Goal: Task Accomplishment & Management: Manage account settings

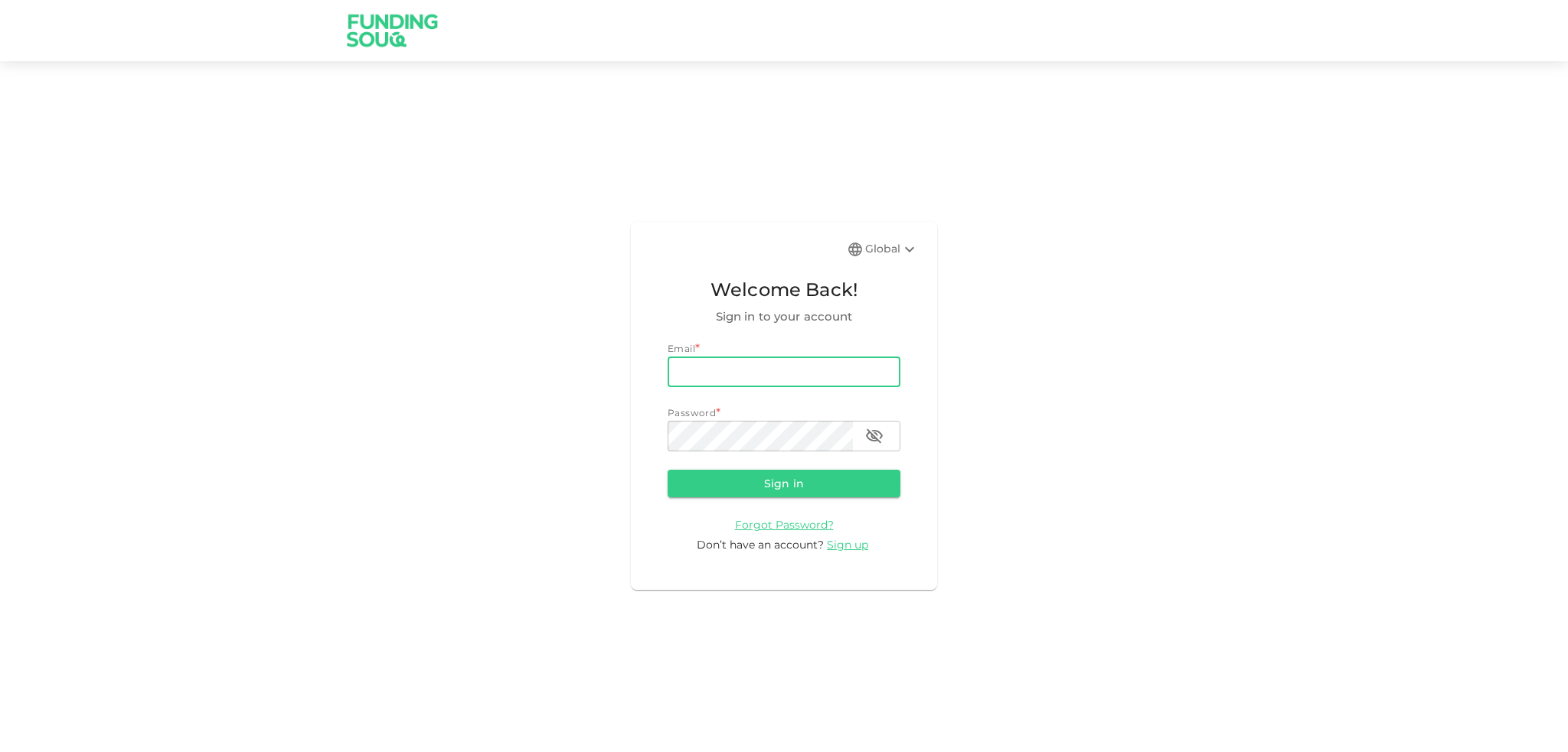
click at [704, 379] on input "email" at bounding box center [784, 372] width 232 height 31
type input "[EMAIL_ADDRESS][DOMAIN_NAME]"
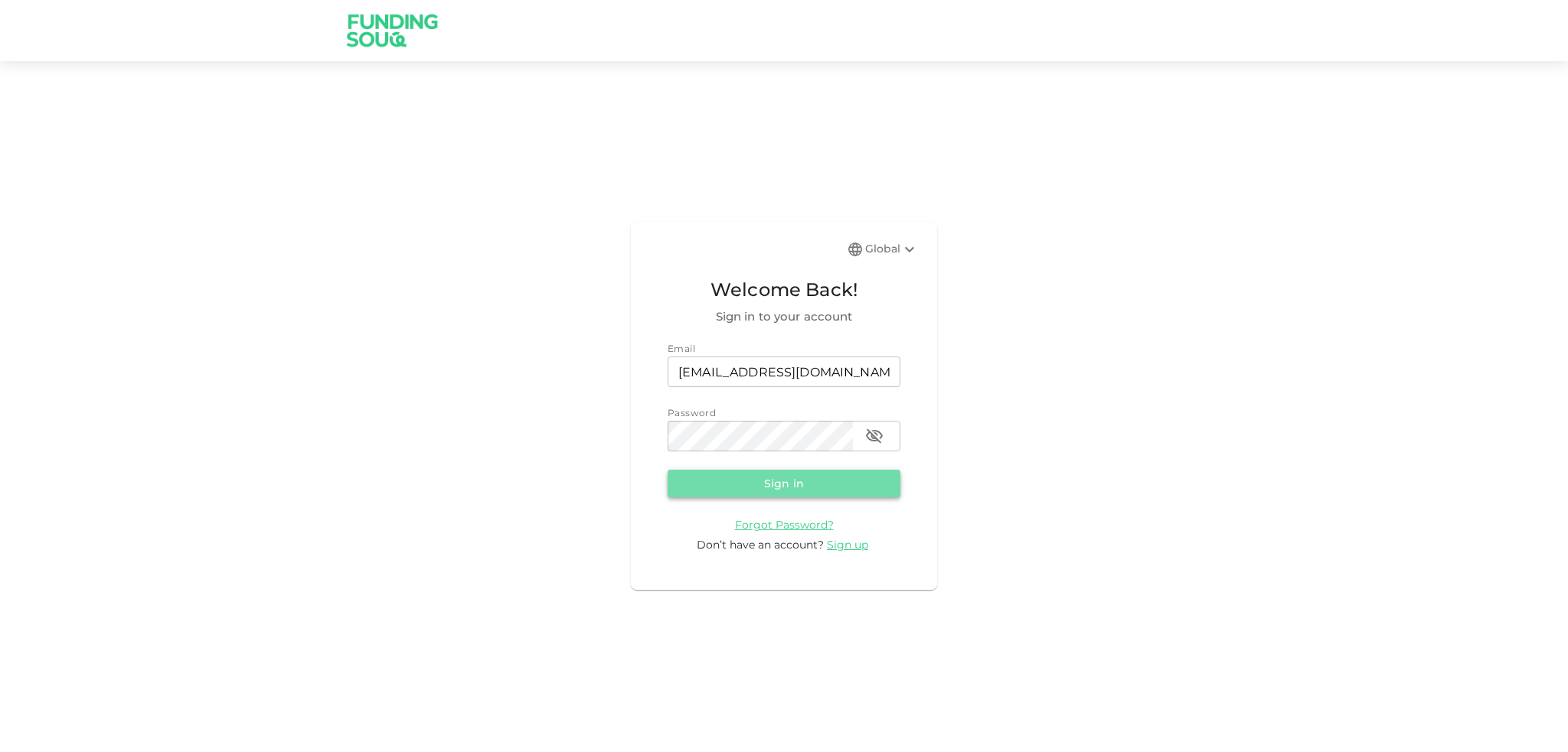
click at [842, 483] on button "Sign in" at bounding box center [784, 484] width 232 height 27
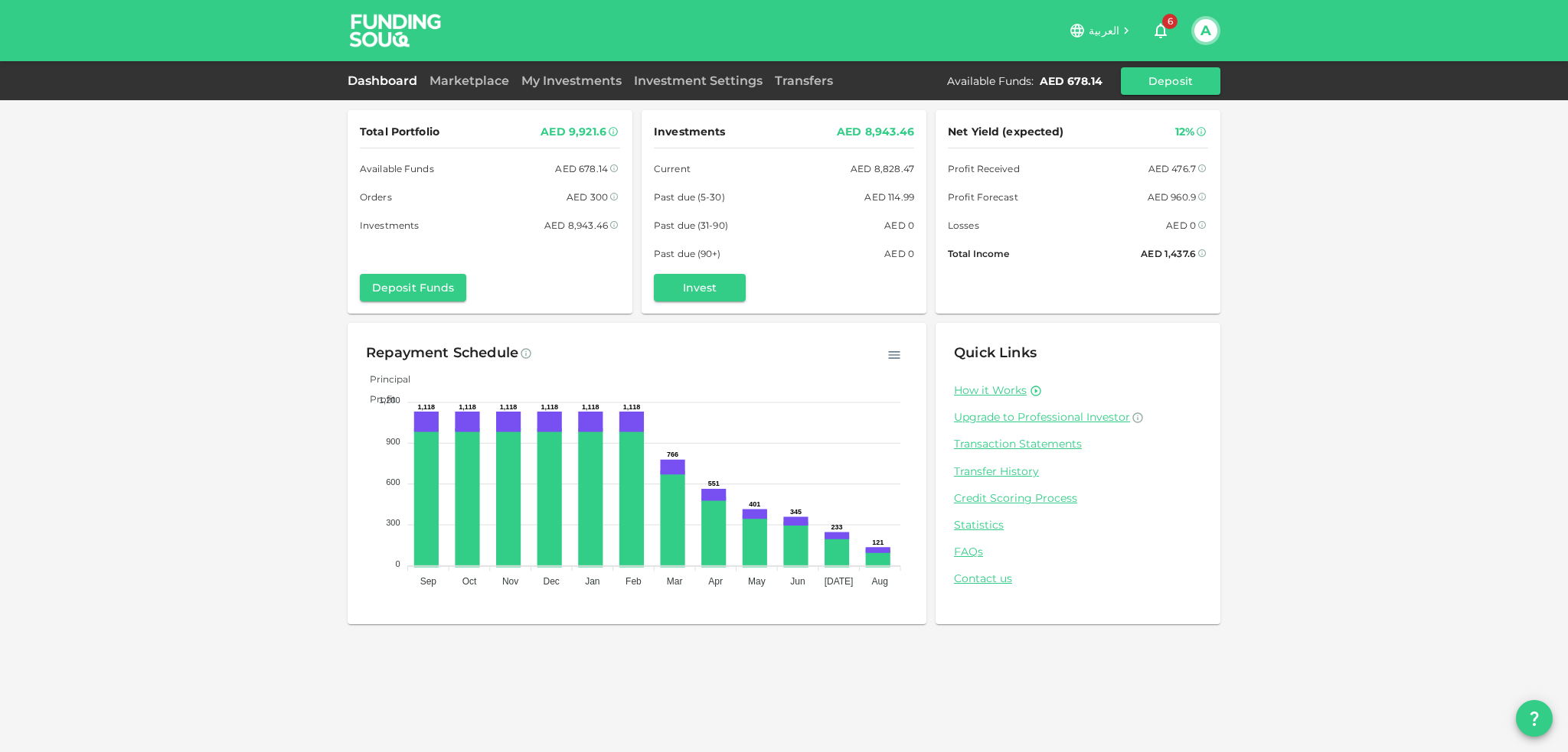
click at [1167, 27] on span "6" at bounding box center [1170, 21] width 16 height 16
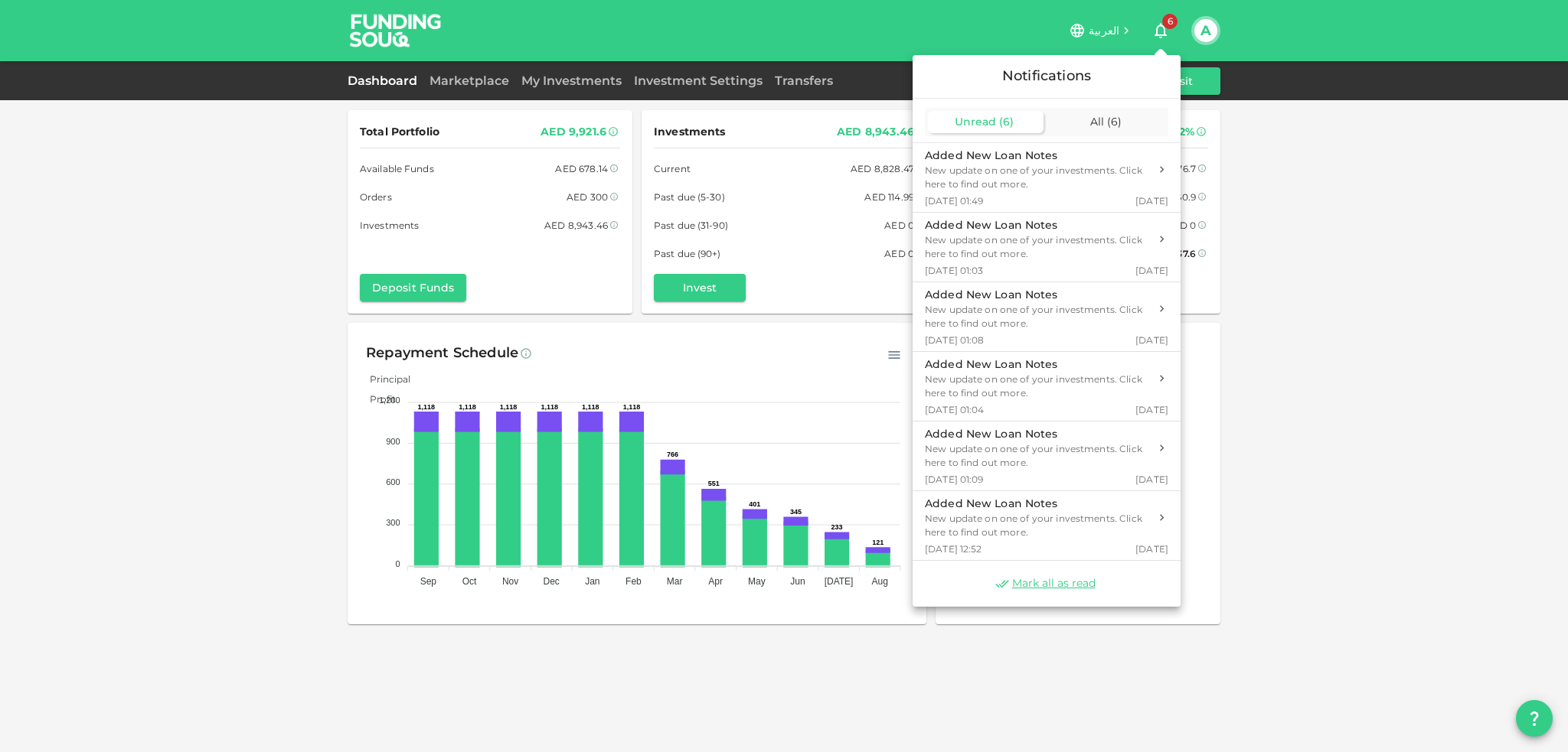
click at [1309, 203] on div at bounding box center [784, 376] width 1568 height 752
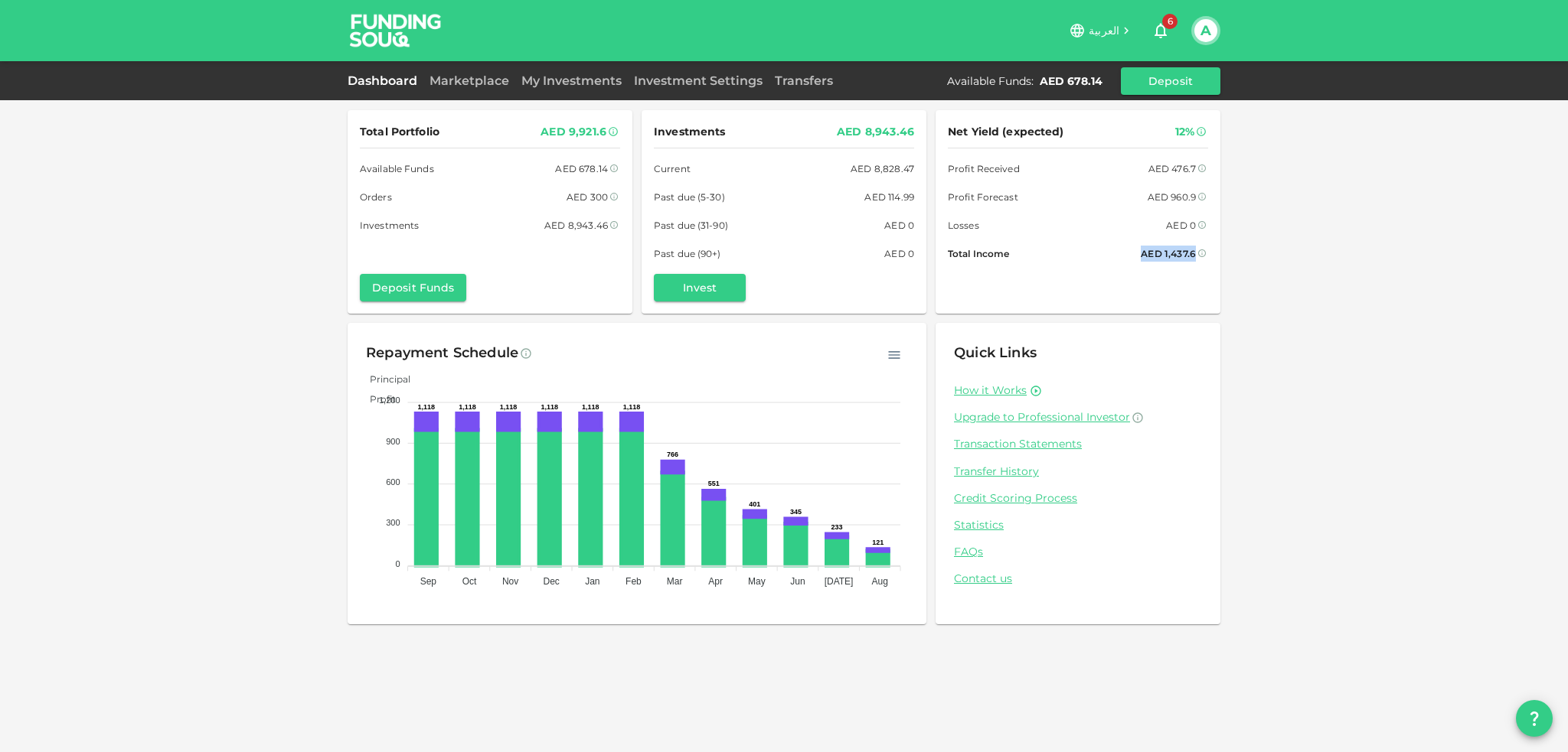
drag, startPoint x: 1137, startPoint y: 254, endPoint x: 1194, endPoint y: 258, distance: 57.1
click at [1194, 258] on div "Total Income AED 1,437.6" at bounding box center [1078, 254] width 261 height 17
